Goal: Task Accomplishment & Management: Use online tool/utility

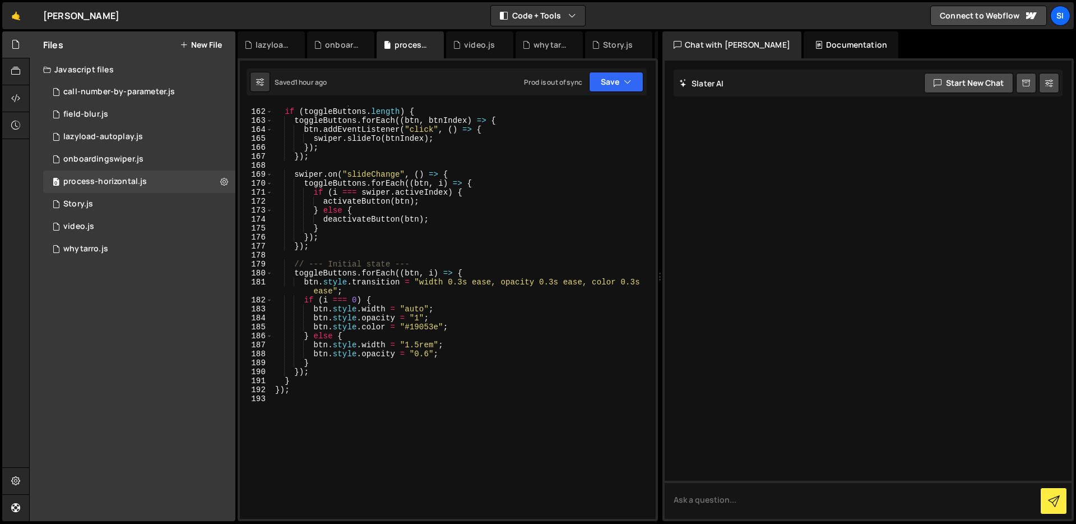
scroll to position [1619, 0]
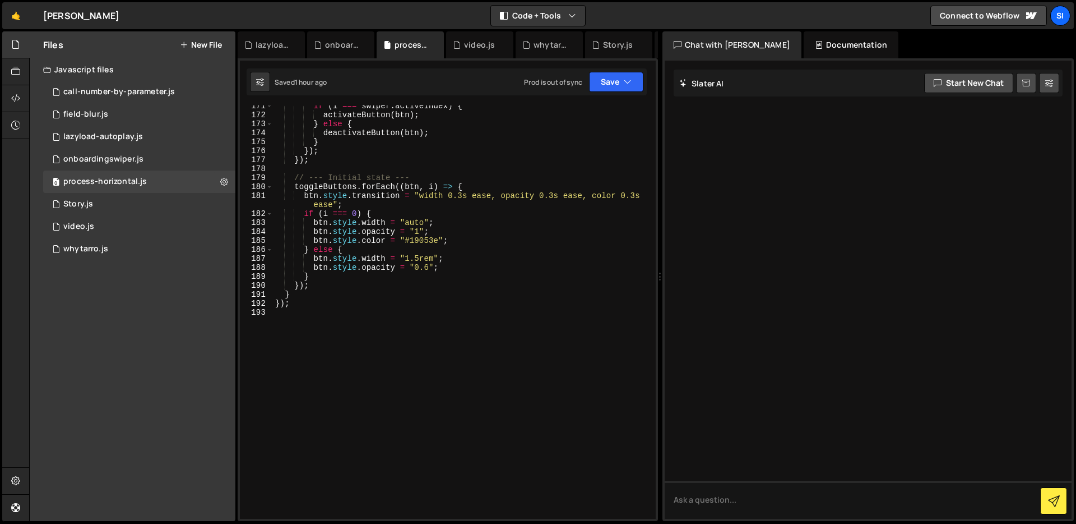
click at [391, 369] on div "if ( i === swiper . activeIndex ) { activateButton ( btn ) ; } else { deactivat…" at bounding box center [462, 316] width 378 height 431
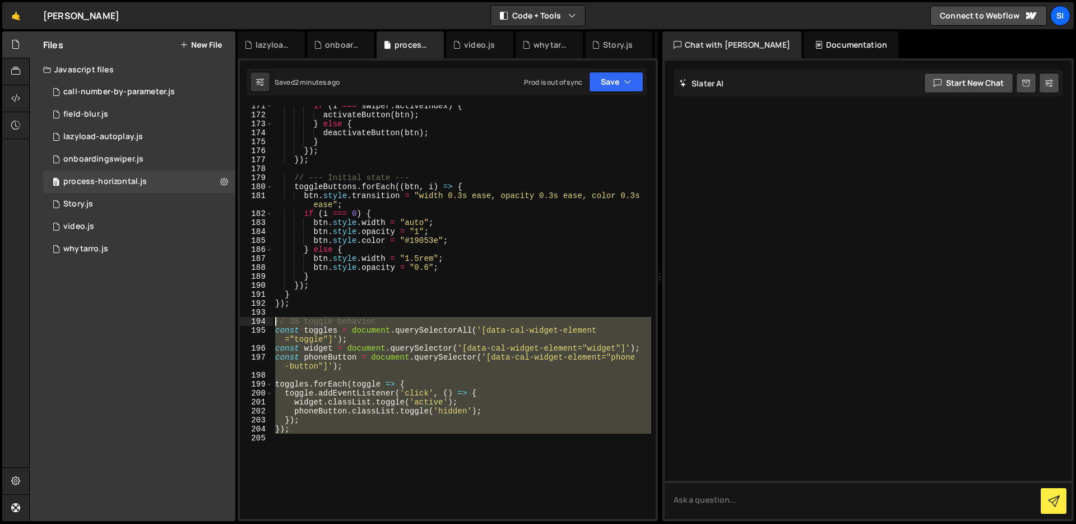
drag, startPoint x: 358, startPoint y: 441, endPoint x: 252, endPoint y: 320, distance: 160.8
click at [252, 320] on div "171 172 173 174 175 176 177 178 179 180 181 182 183 184 185 186 187 188 189 190…" at bounding box center [448, 311] width 416 height 413
type textarea "// JS toggle behavior const toggles = document.querySelectorAll('[data-cal-widg…"
paste textarea
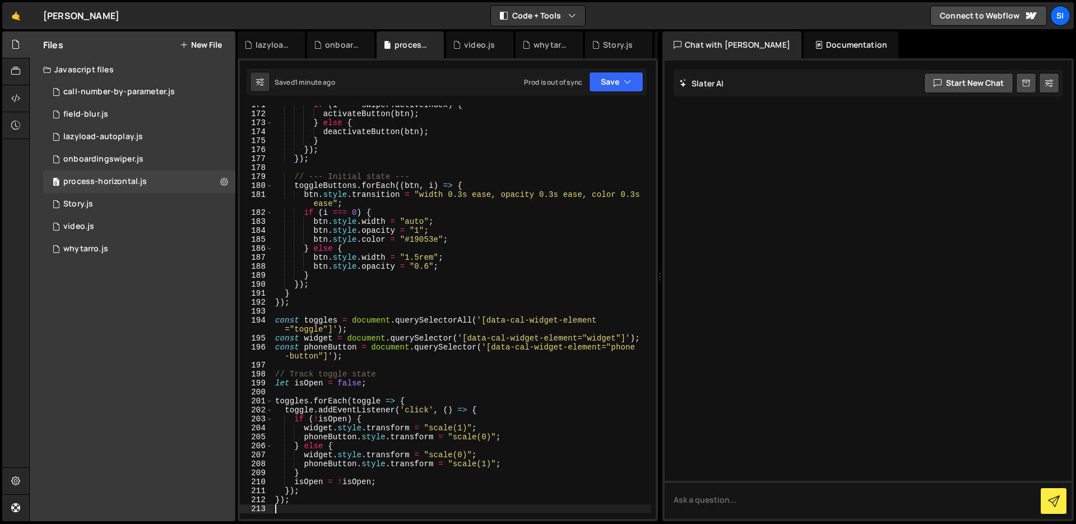
scroll to position [1640, 0]
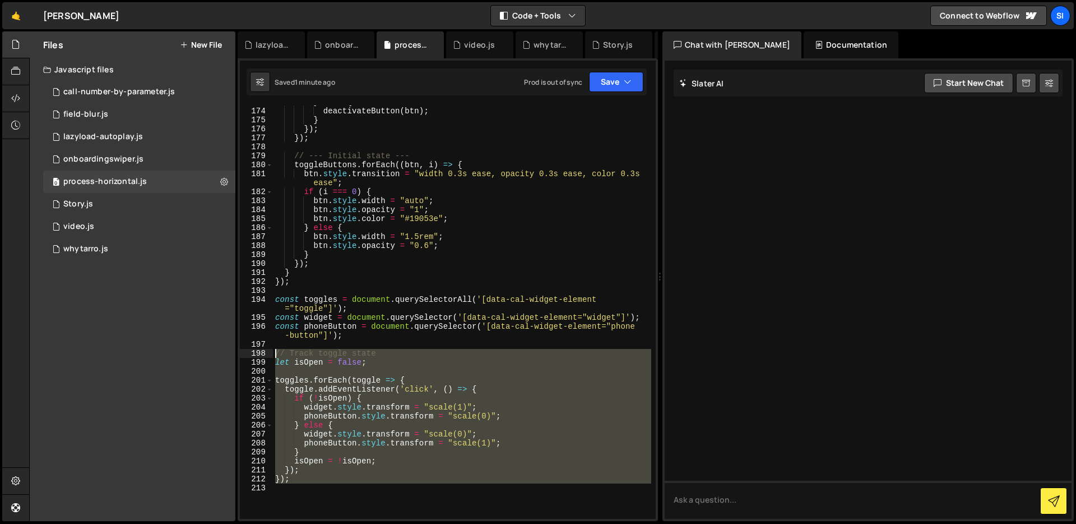
drag, startPoint x: 312, startPoint y: 503, endPoint x: 274, endPoint y: 353, distance: 155.0
click at [274, 353] on div "} else { deactivateButton ( btn ) ; } }) ; }) ; // --- Initial state --- toggle…" at bounding box center [462, 313] width 378 height 431
type textarea "// Track toggle state let isOpen = false;"
paste textarea
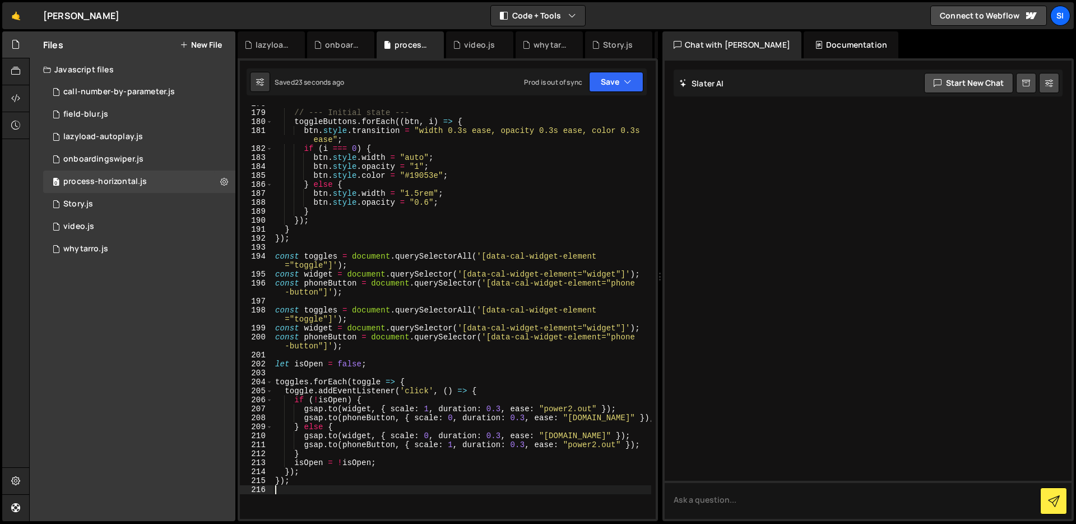
scroll to position [1687, 0]
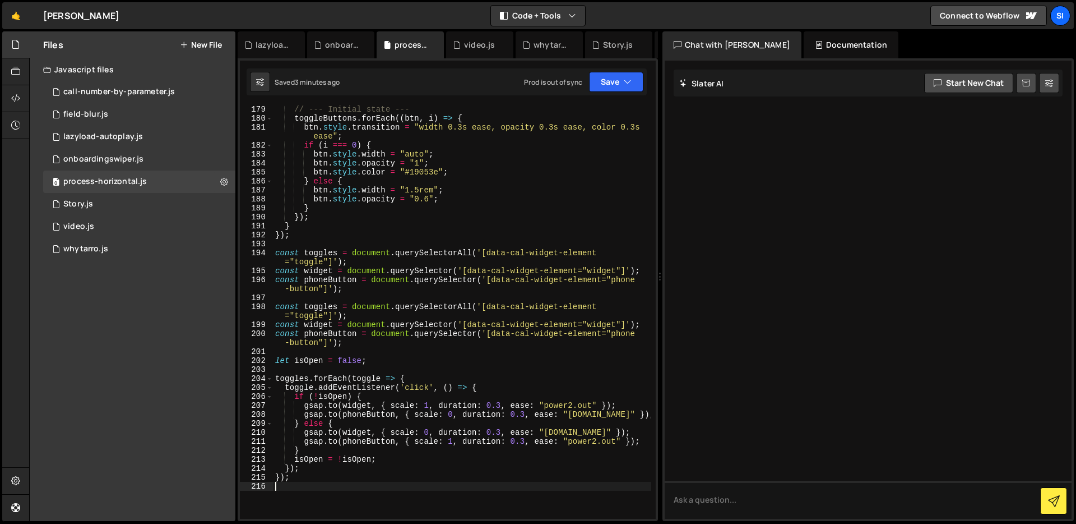
click at [288, 253] on div "// --- Initial state --- toggleButtons . forEach (( btn , i ) => { btn . style …" at bounding box center [462, 320] width 378 height 431
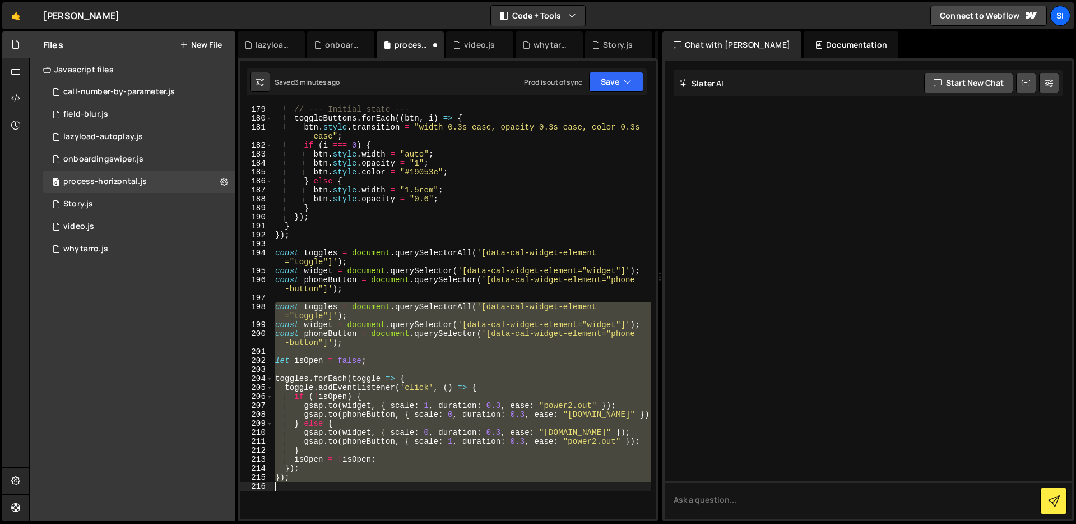
click at [317, 288] on div "// --- Initial state --- toggleButtons . forEach (( btn , i ) => { btn . style …" at bounding box center [462, 320] width 378 height 431
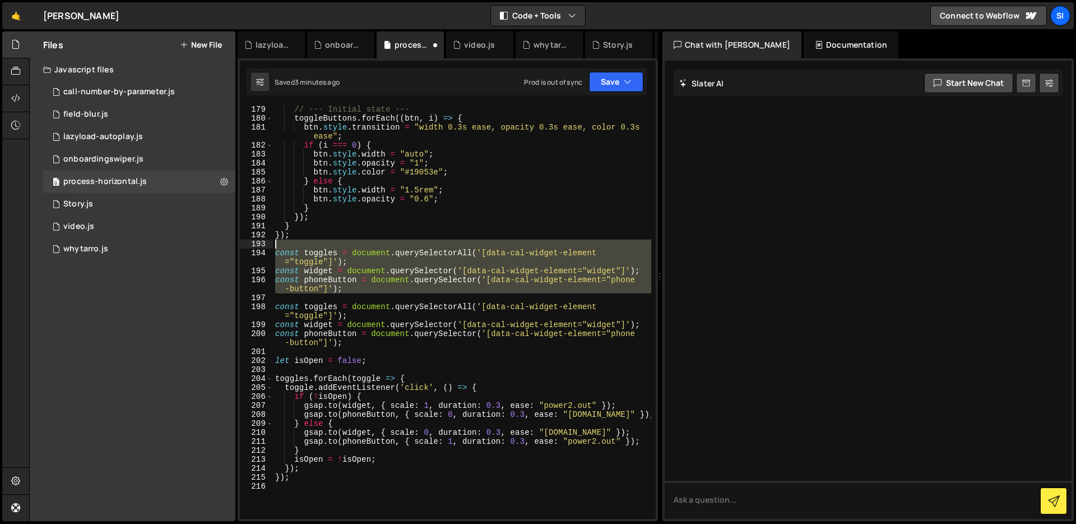
drag, startPoint x: 315, startPoint y: 295, endPoint x: 266, endPoint y: 247, distance: 68.6
click at [266, 248] on div "const phoneButton = document.querySelector('[data-cal-widget-element="phone-but…" at bounding box center [448, 311] width 416 height 413
type textarea "const toggles = document.querySelectorAll('[data-cal-widget-element="toggle"]');"
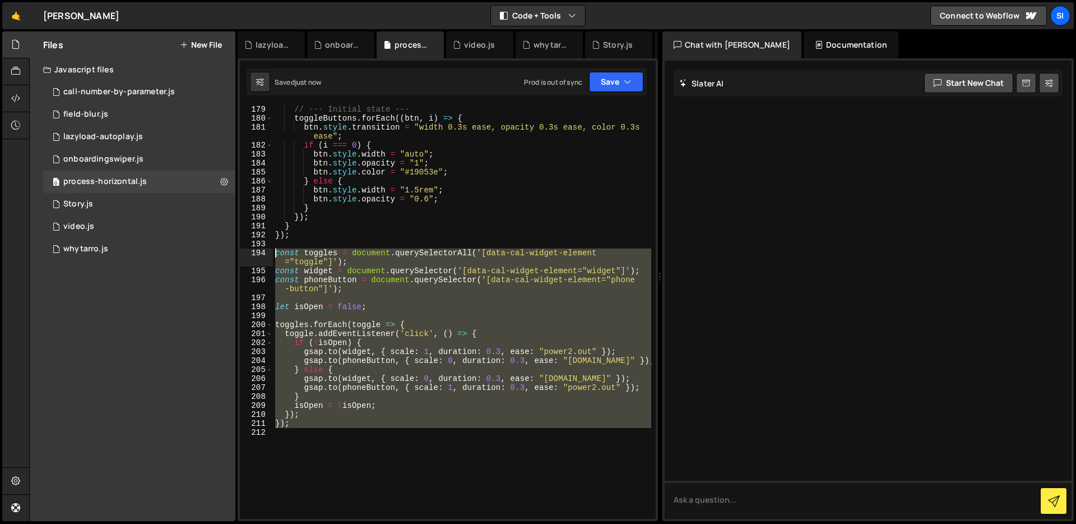
drag, startPoint x: 345, startPoint y: 456, endPoint x: 266, endPoint y: 252, distance: 219.3
click at [266, 253] on div "179 180 181 182 183 184 185 186 187 188 189 190 191 192 193 194 195 196 197 198…" at bounding box center [448, 311] width 416 height 413
type textarea "const toggles = document.querySelectorAll('[data-cal-widget-element="toggle"]')…"
paste textarea
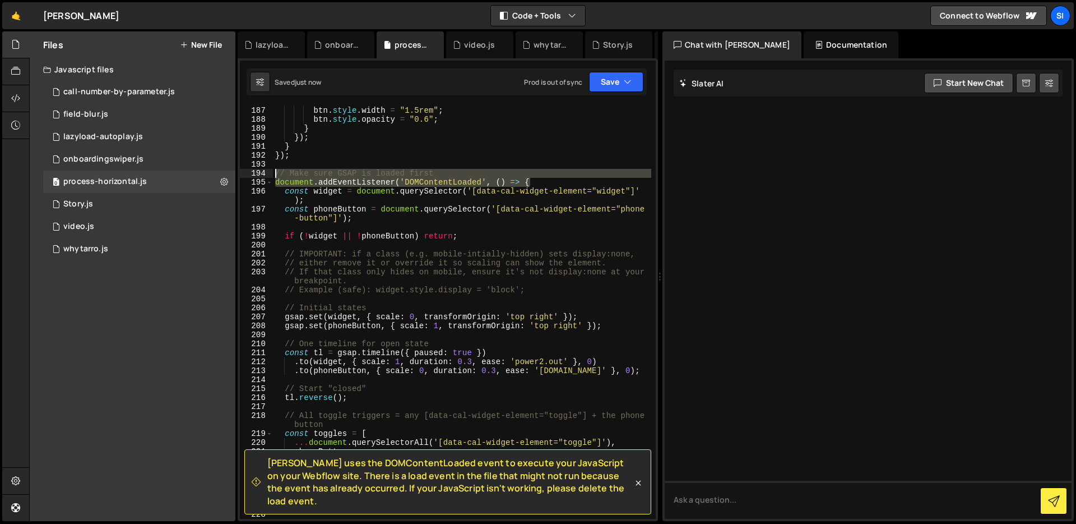
drag, startPoint x: 557, startPoint y: 181, endPoint x: 271, endPoint y: 172, distance: 286.0
click at [271, 172] on div "186 187 188 189 190 191 192 193 194 195 196 197 198 199 200 201 202 203 204 205…" at bounding box center [448, 311] width 416 height 413
type textarea "// Make sure GSAP is loaded first document.addEventListener('DOMContentLoaded',…"
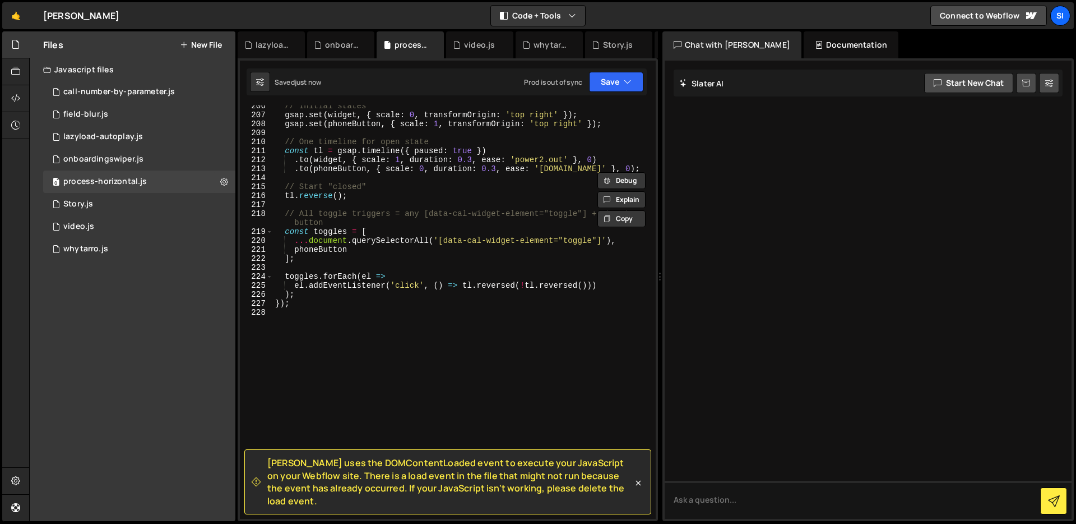
scroll to position [1830, 0]
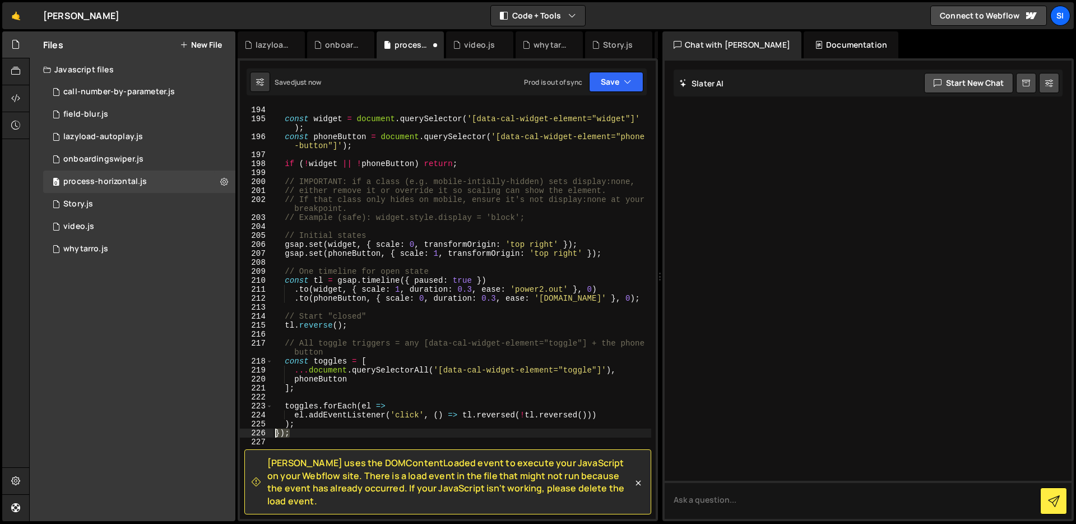
drag, startPoint x: 326, startPoint y: 429, endPoint x: 261, endPoint y: 429, distance: 65.6
click at [261, 429] on div "194 195 196 197 198 199 200 201 202 203 204 205 206 207 208 209 210 211 212 213…" at bounding box center [448, 311] width 416 height 413
type textarea "});"
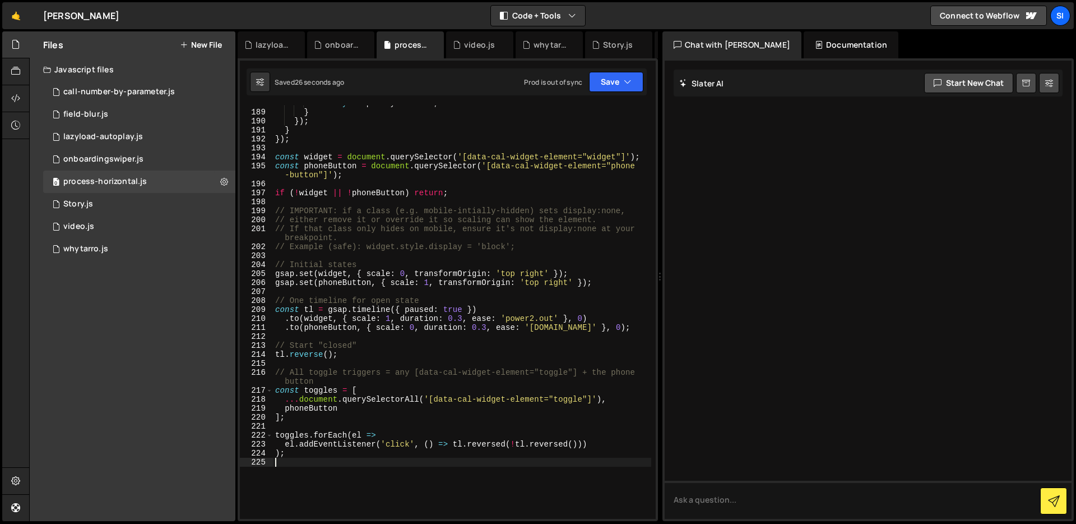
scroll to position [1770, 0]
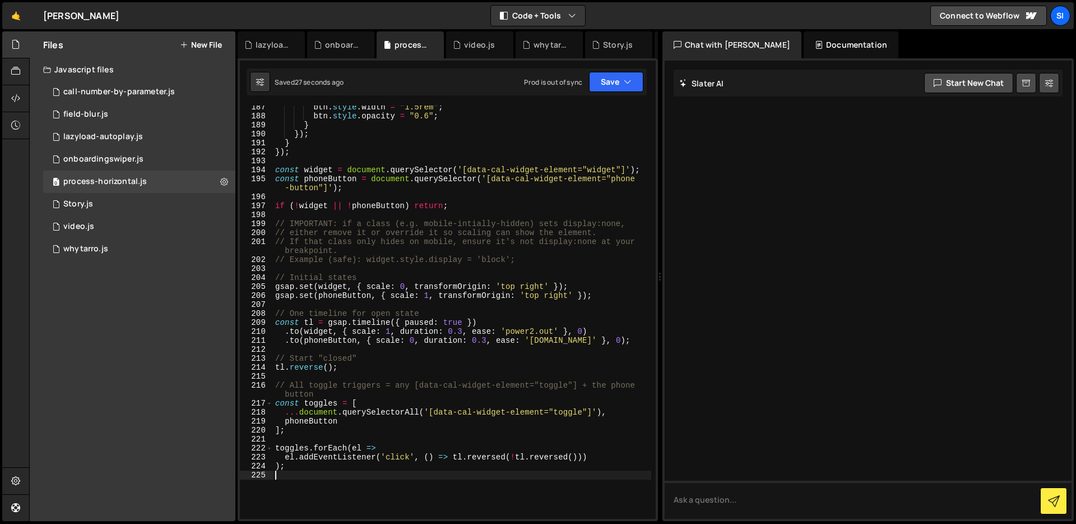
click at [363, 204] on div "btn . style . width = "1.5rem" ; btn . style . opacity = "0.6" ; } }) ; } }) ; …" at bounding box center [462, 318] width 378 height 431
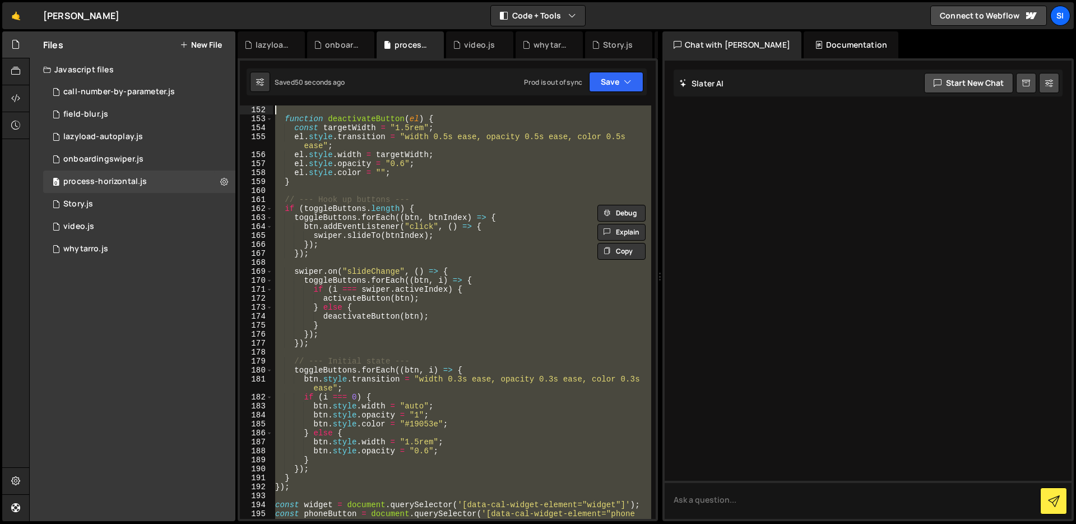
scroll to position [1345, 0]
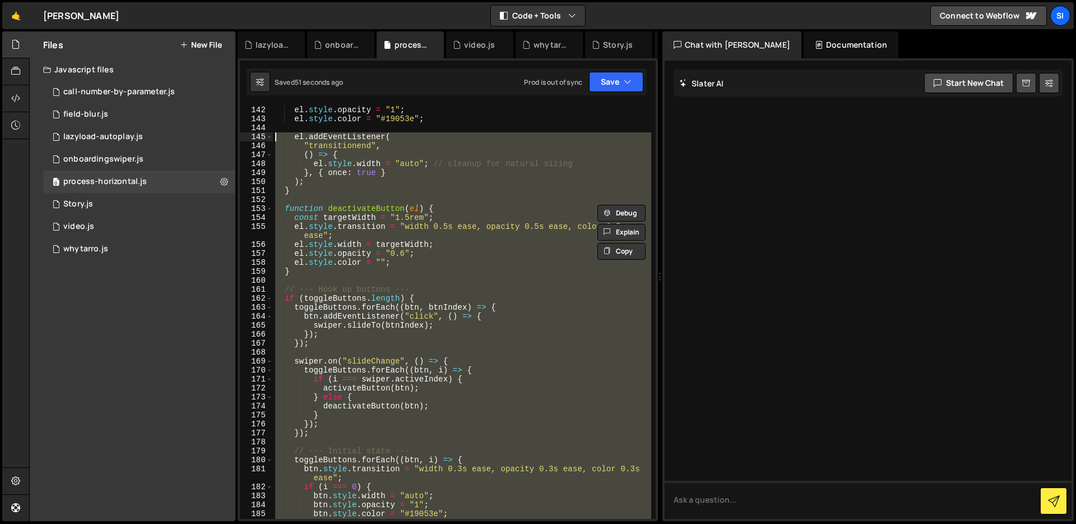
drag, startPoint x: 381, startPoint y: 441, endPoint x: 284, endPoint y: 298, distance: 172.0
click at [284, 294] on div "el . style . opacity = "1" ; el . style . color = "#19053e" ; el . addEventList…" at bounding box center [462, 320] width 378 height 431
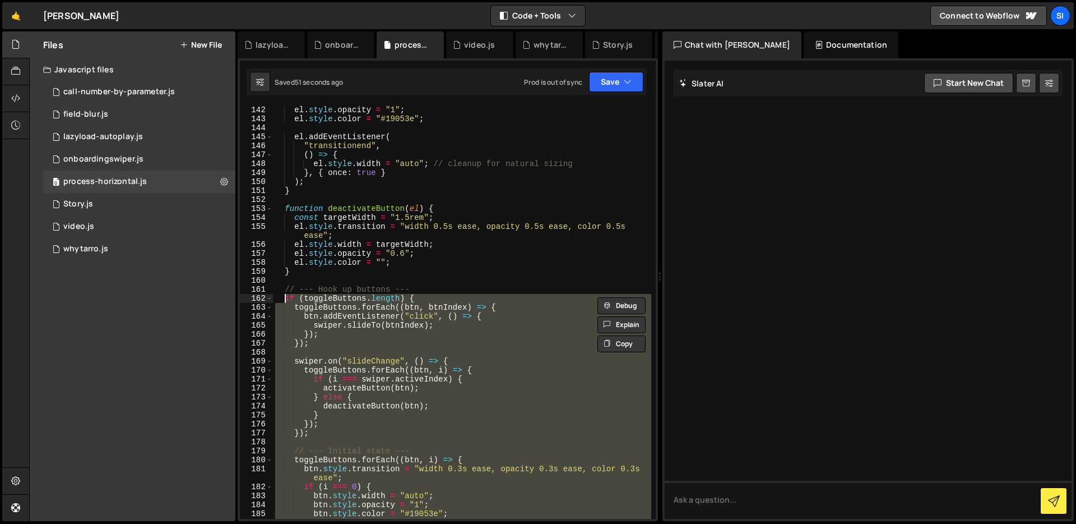
click at [340, 319] on div "el . style . opacity = "1" ; el . style . color = "#19053e" ; el . addEventList…" at bounding box center [462, 311] width 378 height 413
type textarea "btn.addEventListener("click", () => {"
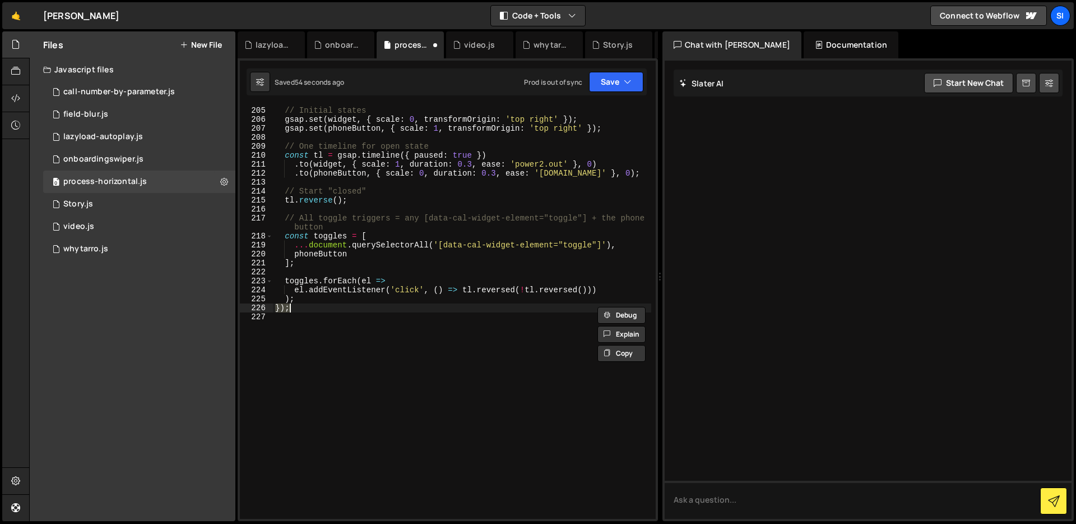
scroll to position [1632, 0]
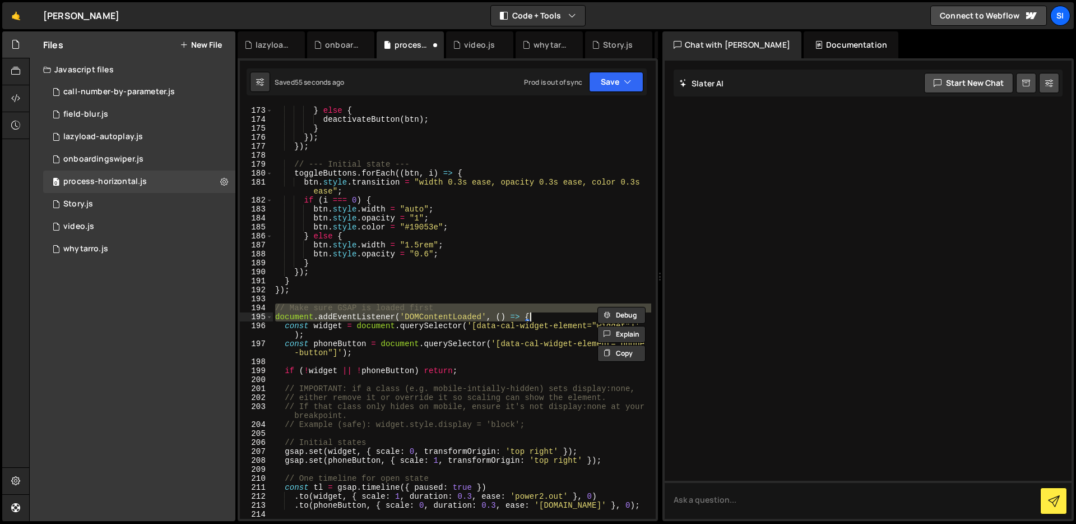
type textarea "});"
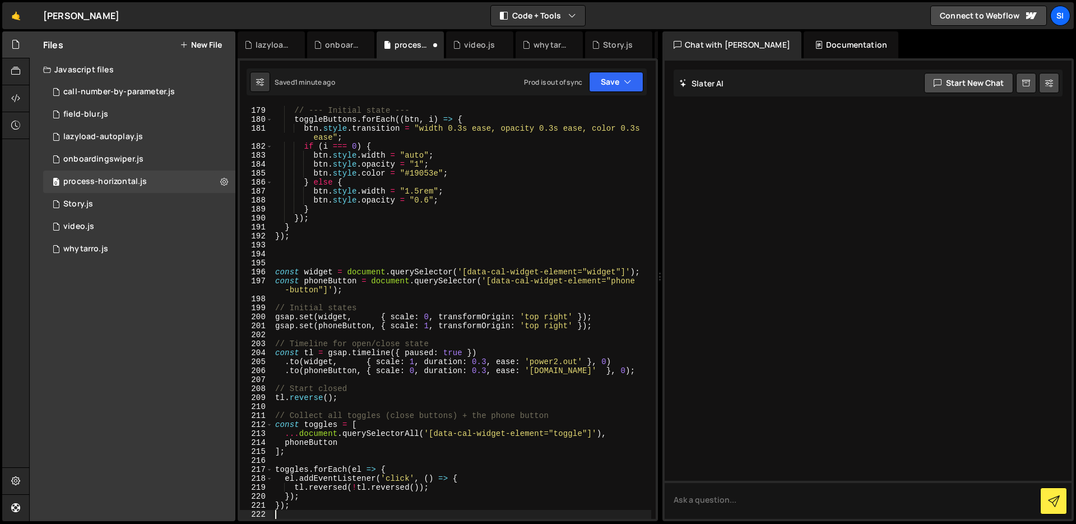
scroll to position [1686, 0]
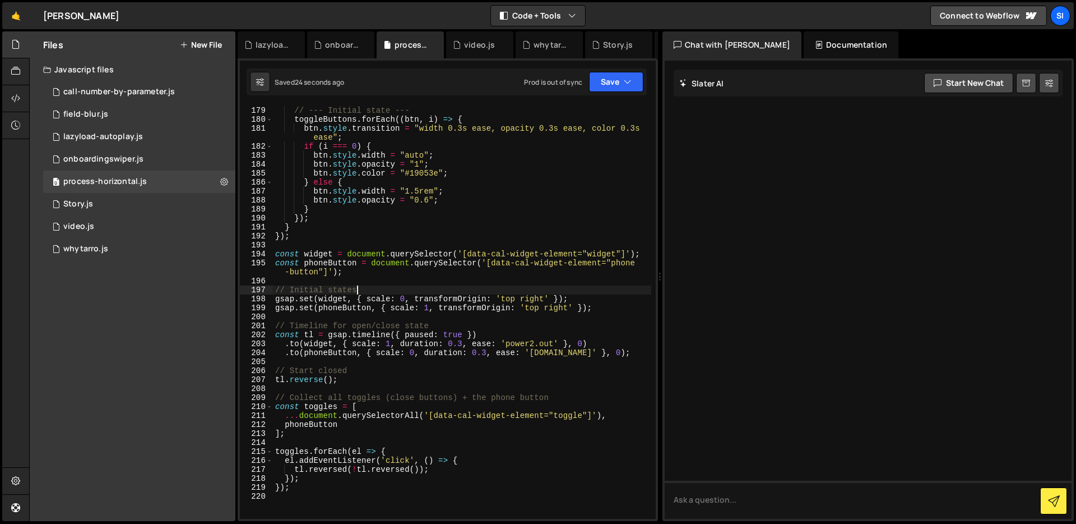
click at [507, 293] on div "// --- Initial state --- toggleButtons . forEach (( btn , i ) => { btn . style …" at bounding box center [462, 312] width 378 height 431
click at [507, 293] on div "// --- Initial state --- toggleButtons . forEach (( btn , i ) => { btn . style …" at bounding box center [462, 311] width 378 height 413
click at [507, 297] on div "// --- Initial state --- toggleButtons . forEach (( btn , i ) => { btn . style …" at bounding box center [462, 312] width 378 height 431
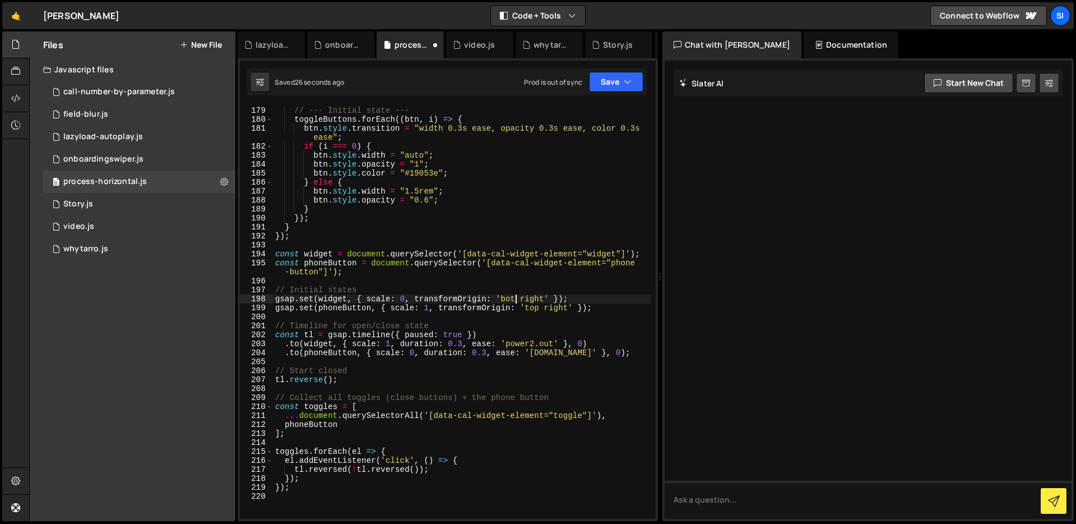
scroll to position [0, 17]
click at [533, 306] on div "// --- Initial state --- toggleButtons . forEach (( btn , i ) => { btn . style …" at bounding box center [462, 312] width 378 height 431
click at [475, 357] on div "// --- Initial state --- toggleButtons . forEach (( btn , i ) => { btn . style …" at bounding box center [462, 312] width 378 height 431
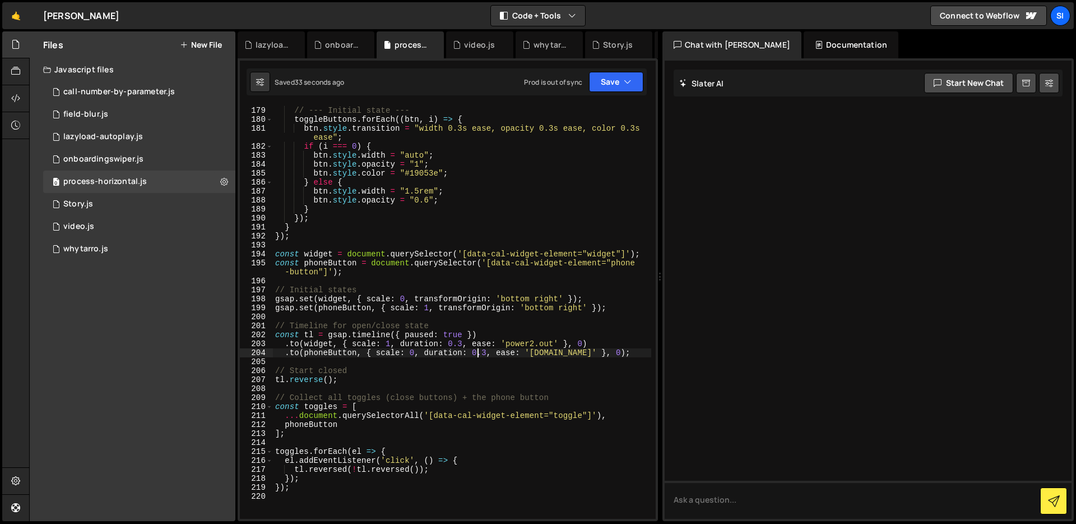
click at [487, 353] on div "// --- Initial state --- toggleButtons . forEach (( btn , i ) => { btn . style …" at bounding box center [462, 312] width 378 height 431
click at [463, 341] on div "// --- Initial state --- toggleButtons . forEach (( btn , i ) => { btn . style …" at bounding box center [462, 312] width 378 height 431
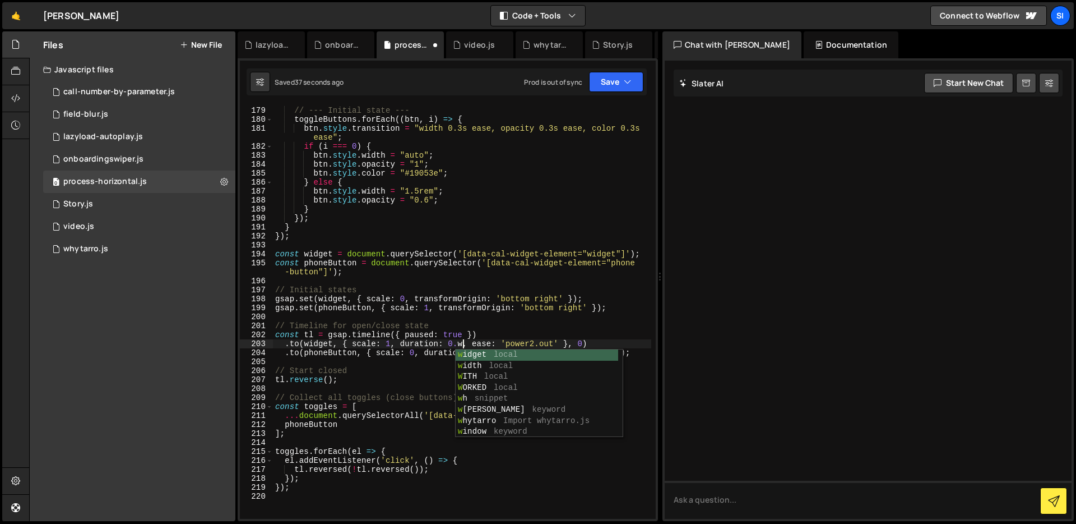
scroll to position [0, 13]
click at [464, 300] on div "// --- Initial state --- toggleButtons . forEach (( btn , i ) => { btn . style …" at bounding box center [462, 312] width 378 height 431
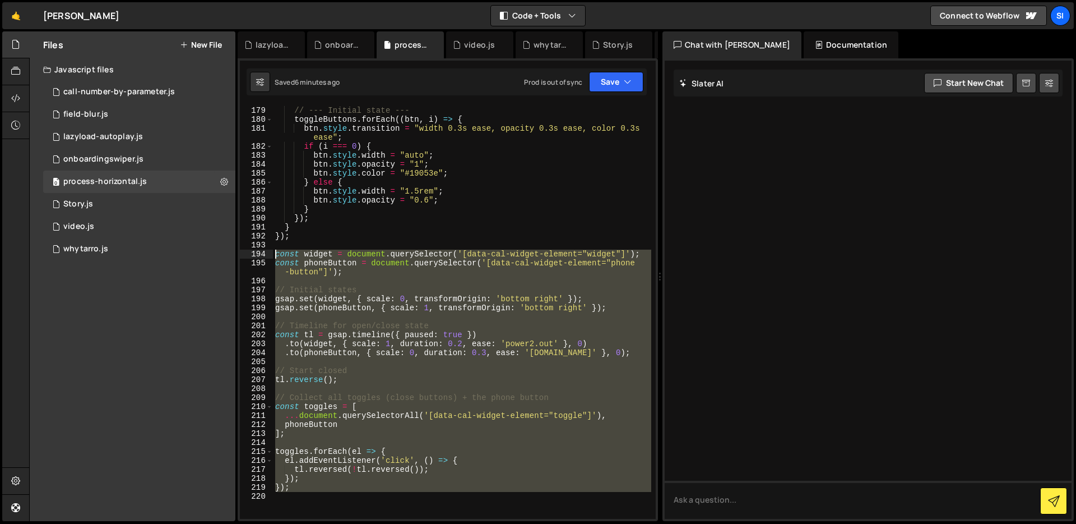
drag, startPoint x: 465, startPoint y: 493, endPoint x: 264, endPoint y: 252, distance: 314.0
click at [263, 252] on div "gsap.set(widget, { scale: 0, transformOrigin: 'bottom right' }); 178 179 180 18…" at bounding box center [448, 311] width 416 height 413
type textarea "const widget = document.querySelector('[data-cal-widget-element="widget"]'); co…"
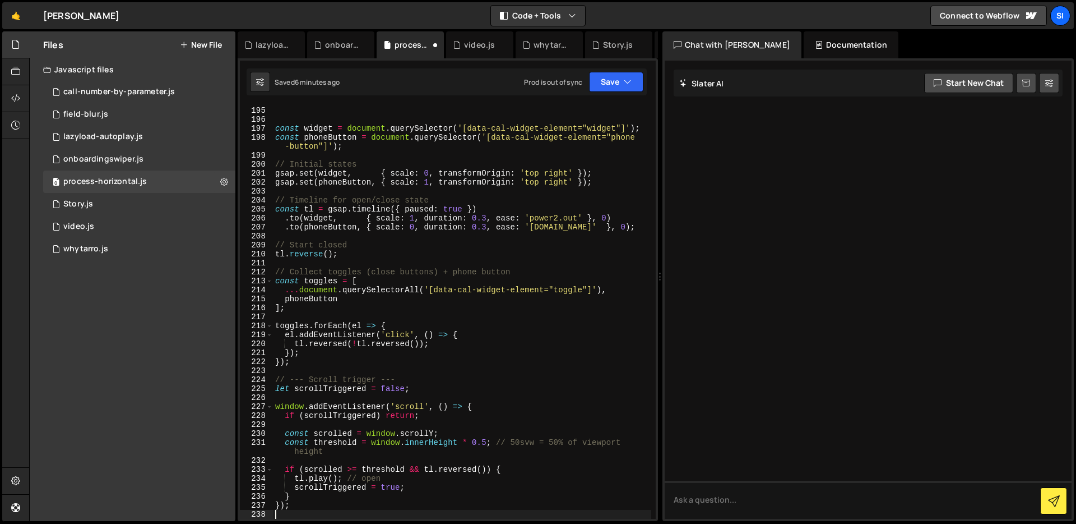
scroll to position [1838, 0]
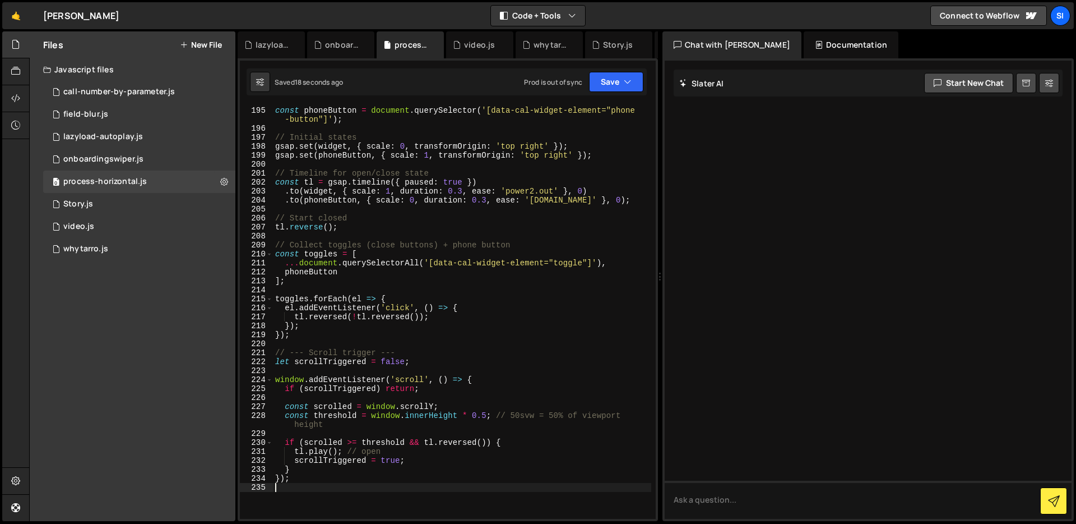
click at [508, 145] on div "const widget = document . querySelector ( '[data-cal-widget-element="widget"]' …" at bounding box center [462, 312] width 378 height 431
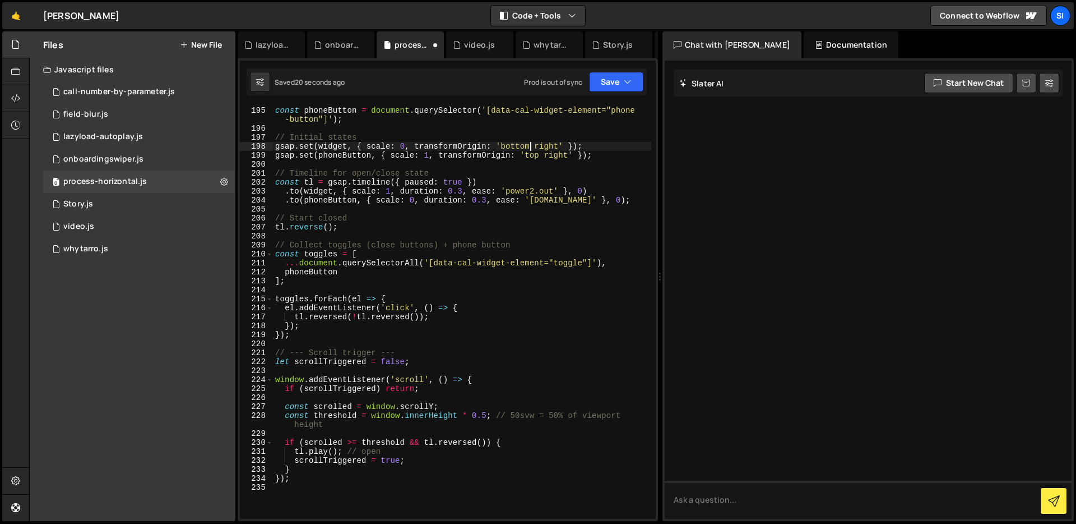
click at [537, 155] on div "const widget = document . querySelector ( '[data-cal-widget-element="widget"]' …" at bounding box center [462, 312] width 378 height 431
click at [531, 155] on div "const widget = document . querySelector ( '[data-cal-widget-element="widget"]' …" at bounding box center [462, 312] width 378 height 431
click at [446, 256] on div "const widget = document . querySelector ( '[data-cal-widget-element="widget"]' …" at bounding box center [462, 312] width 378 height 431
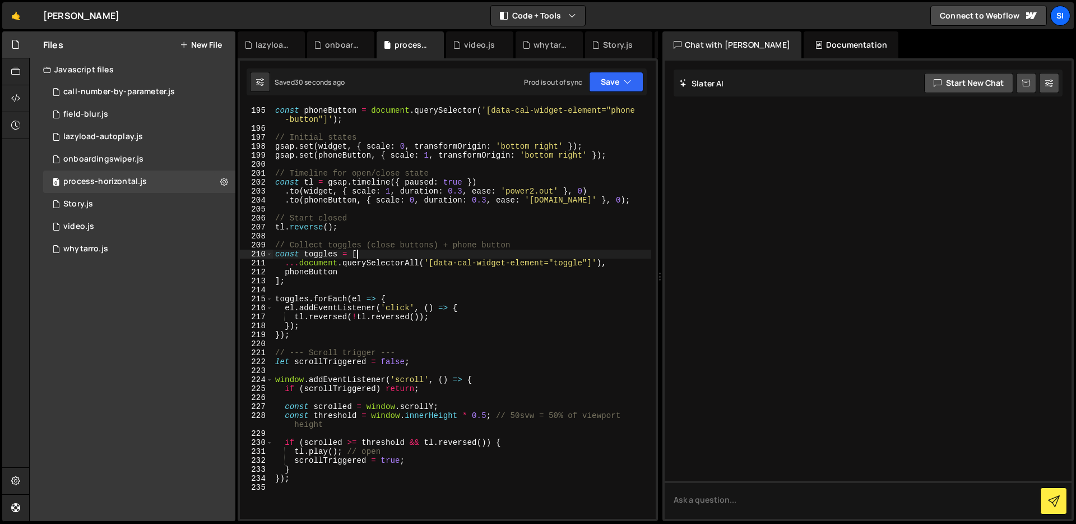
scroll to position [0, 5]
click at [464, 191] on div "const widget = document . querySelector ( '[data-cal-widget-element="widget"]' …" at bounding box center [462, 312] width 378 height 431
click at [484, 183] on div "const widget = document . querySelector ( '[data-cal-widget-element="widget"]' …" at bounding box center [462, 312] width 378 height 431
click at [486, 202] on div "const widget = document . querySelector ( '[data-cal-widget-element="widget"]' …" at bounding box center [462, 312] width 378 height 431
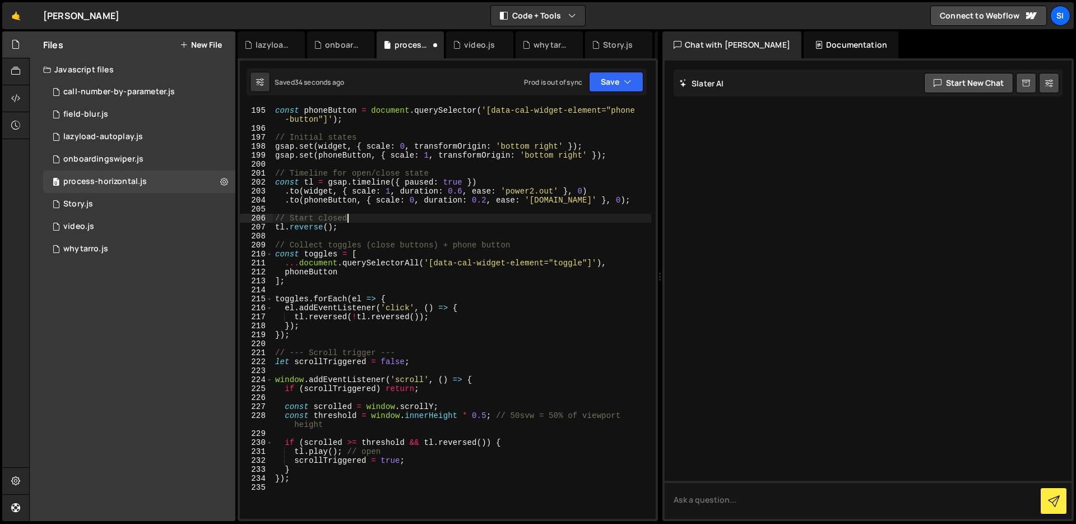
click at [468, 221] on div "const widget = document . querySelector ( '[data-cal-widget-element="widget"]' …" at bounding box center [462, 312] width 378 height 431
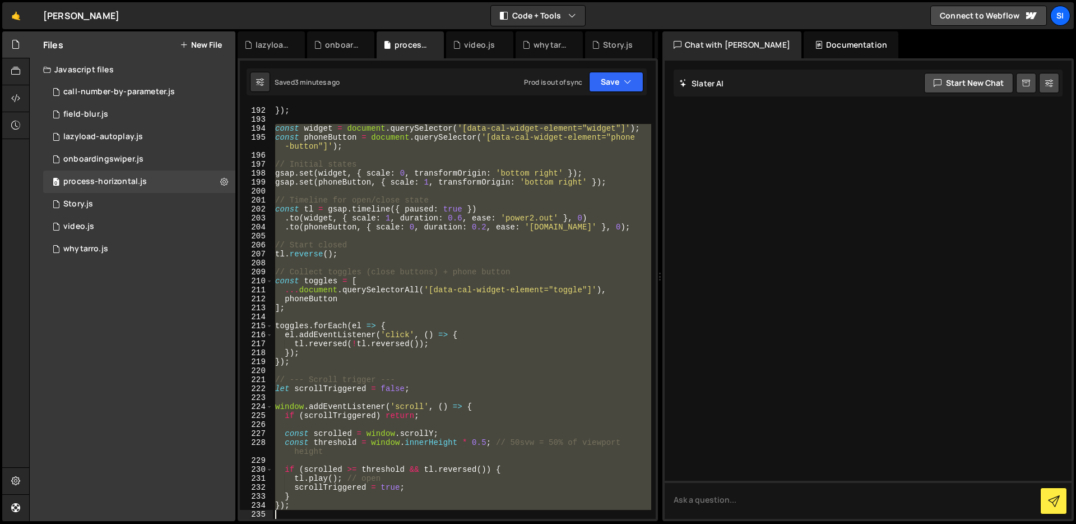
scroll to position [1811, 0]
drag, startPoint x: 276, startPoint y: 229, endPoint x: 303, endPoint y: 695, distance: 466.6
click at [303, 523] on html "Projects [GEOGRAPHIC_DATA] Blog SI Projects Your Teams Invite team member Accou…" at bounding box center [538, 262] width 1076 height 524
type textarea "});"
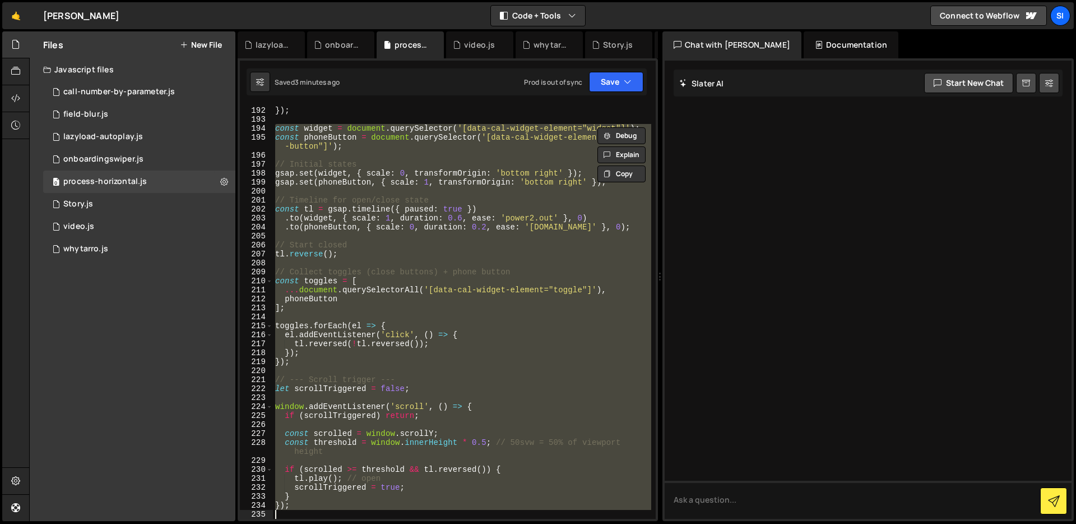
paste textarea
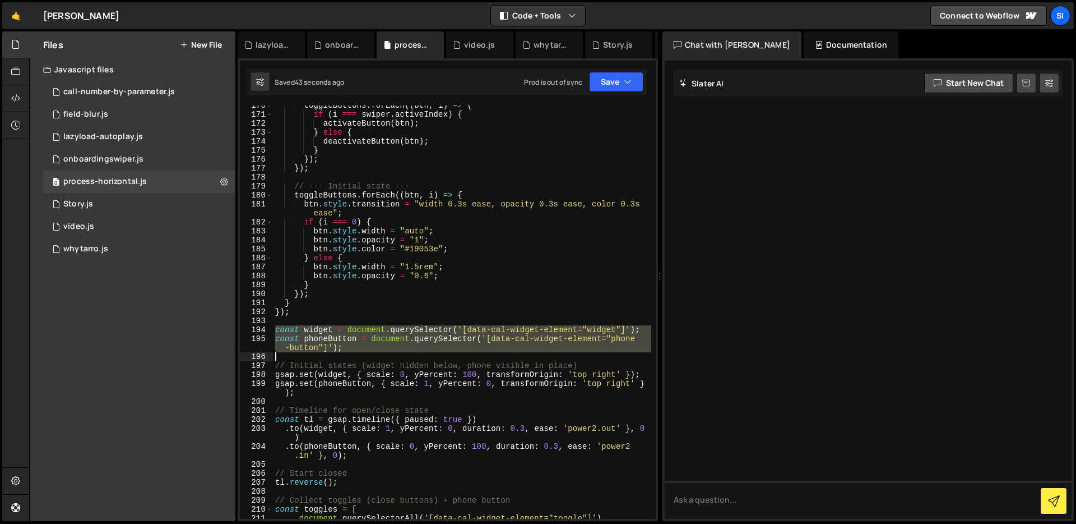
scroll to position [1829, 0]
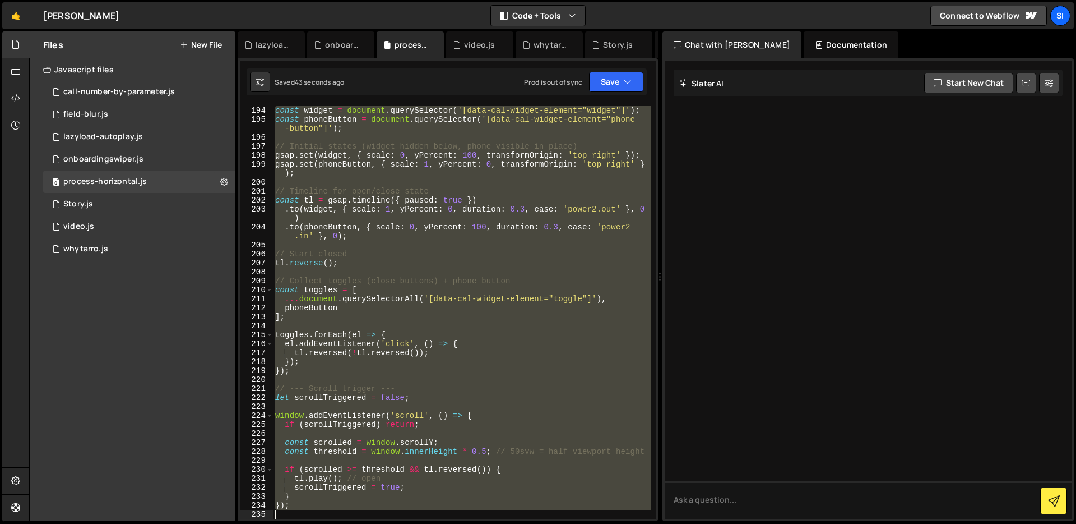
drag, startPoint x: 275, startPoint y: 330, endPoint x: 297, endPoint y: 613, distance: 284.4
click at [297, 523] on html "Projects [GEOGRAPHIC_DATA] Blog SI Projects Your Teams Invite team member Accou…" at bounding box center [538, 262] width 1076 height 524
type textarea "});"
paste textarea
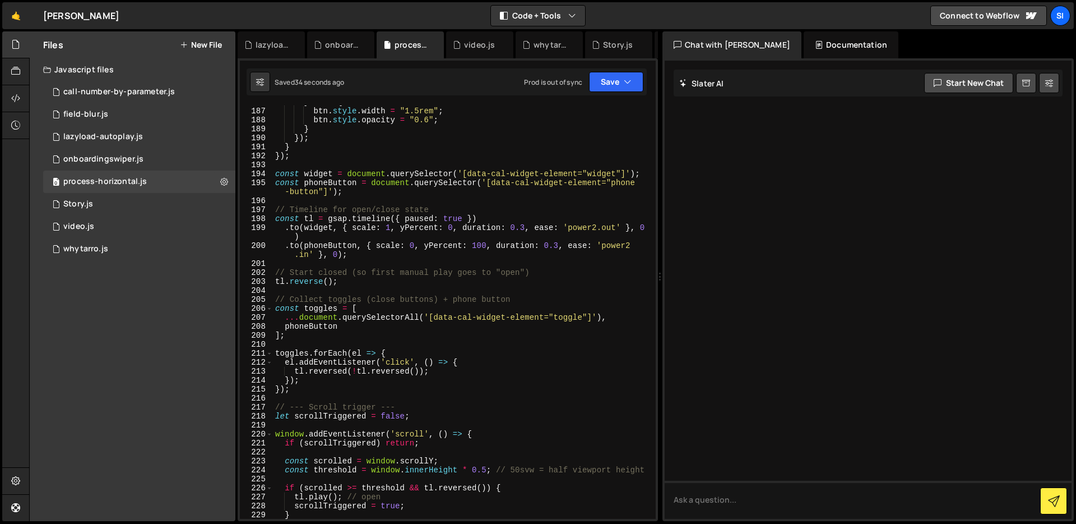
scroll to position [1744, 0]
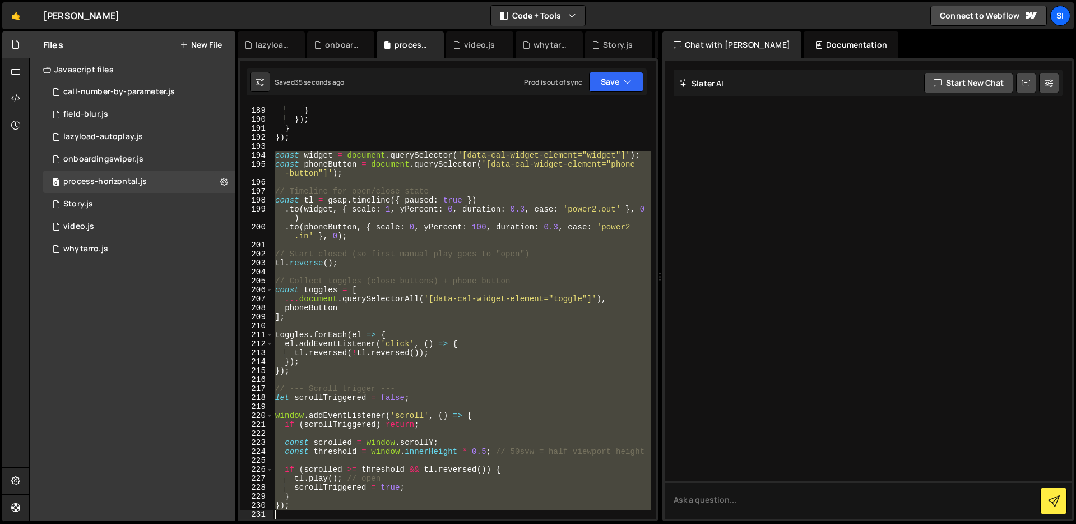
drag, startPoint x: 277, startPoint y: 194, endPoint x: 294, endPoint y: 762, distance: 568.7
click at [294, 523] on html "Projects [GEOGRAPHIC_DATA] Blog SI Projects Your Teams Invite team member Accou…" at bounding box center [538, 262] width 1076 height 524
type textarea "});"
paste textarea
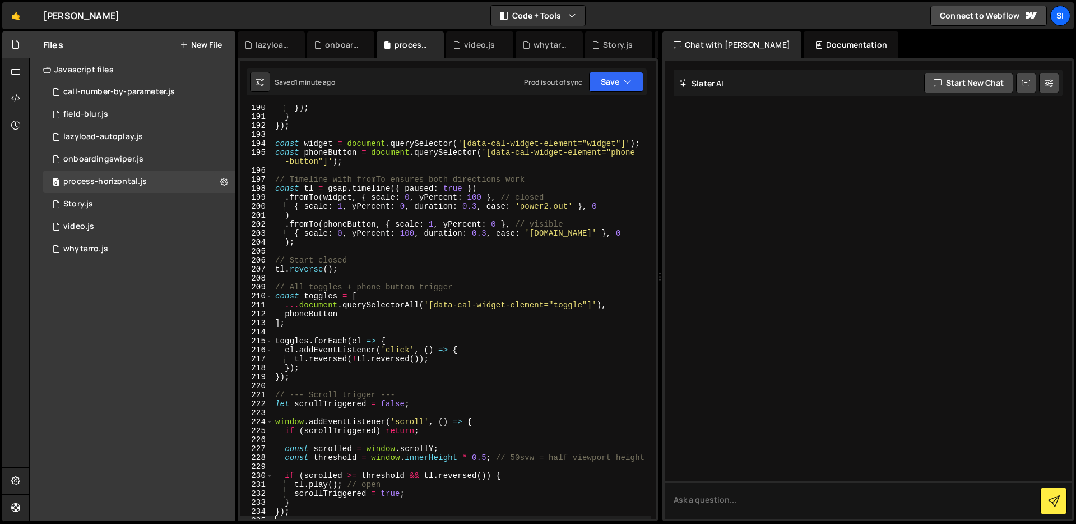
scroll to position [1744, 0]
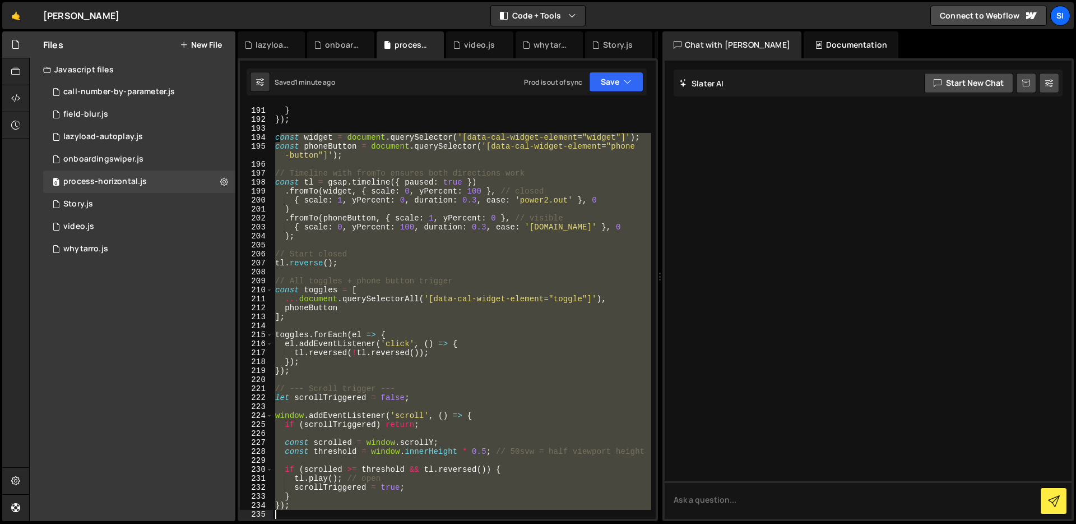
drag, startPoint x: 278, startPoint y: 195, endPoint x: 312, endPoint y: 788, distance: 594.6
click at [312, 523] on html "Projects [GEOGRAPHIC_DATA] Blog SI Projects Your Teams Invite team member Accou…" at bounding box center [538, 262] width 1076 height 524
type textarea "});"
paste textarea
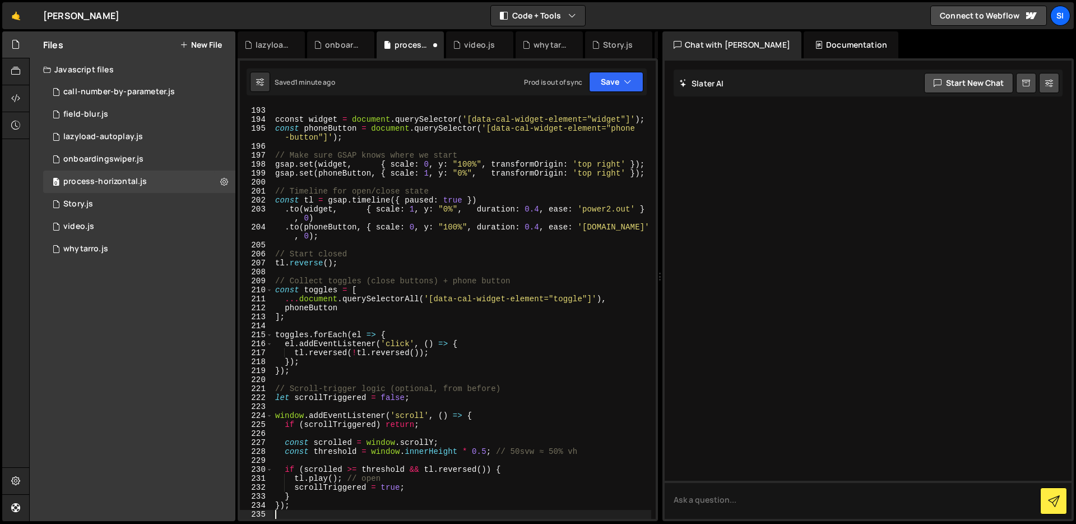
scroll to position [1820, 0]
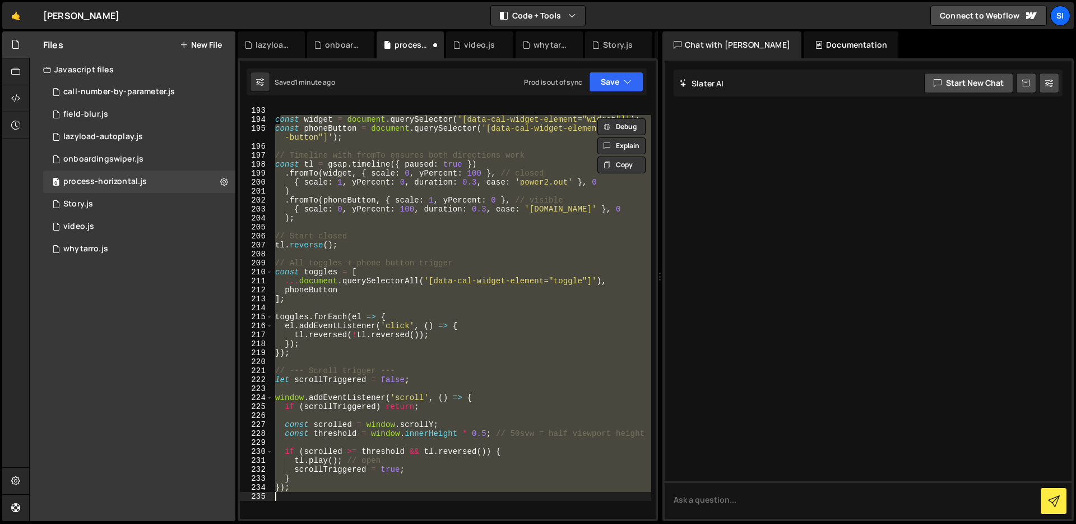
type textarea "c"
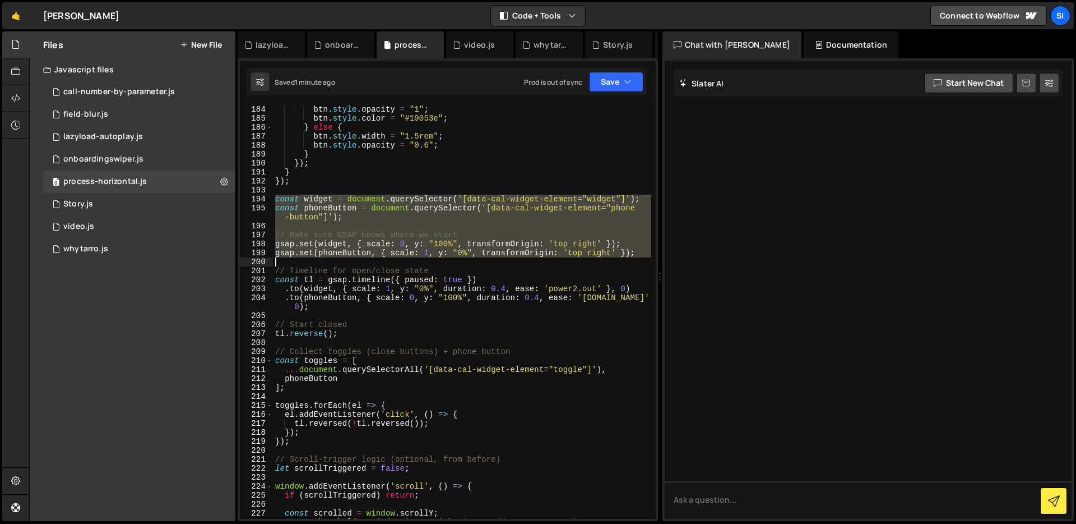
scroll to position [1811, 0]
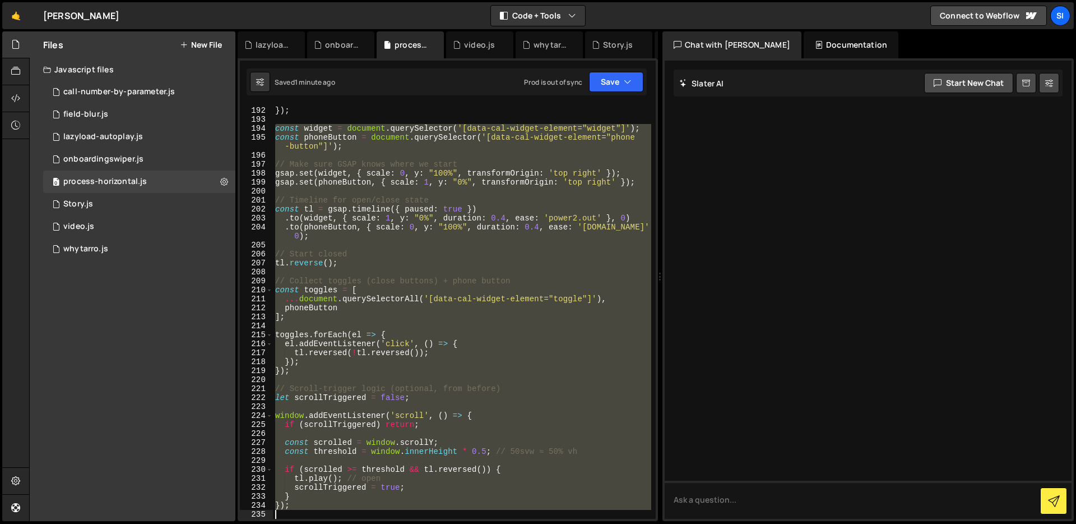
drag, startPoint x: 275, startPoint y: 202, endPoint x: 279, endPoint y: 696, distance: 493.3
click at [279, 523] on html "Projects [GEOGRAPHIC_DATA] Blog SI Projects Your Teams Invite team member Accou…" at bounding box center [538, 262] width 1076 height 524
type textarea "});"
paste textarea
